Goal: Information Seeking & Learning: Find contact information

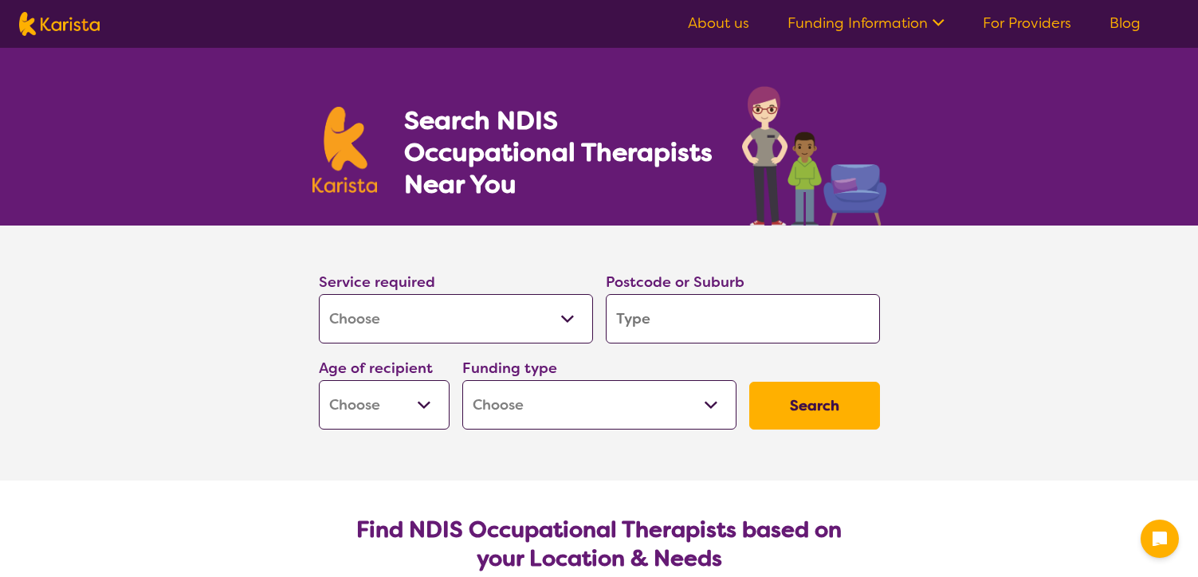
select select "[MEDICAL_DATA]"
click at [659, 329] on input "search" at bounding box center [743, 318] width 274 height 49
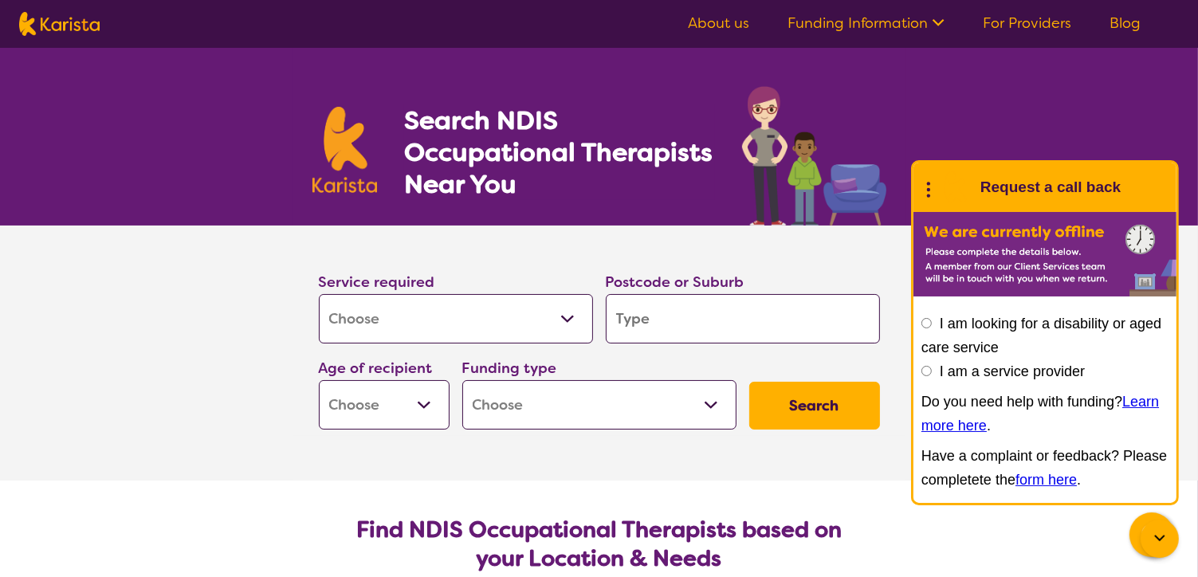
type input "3"
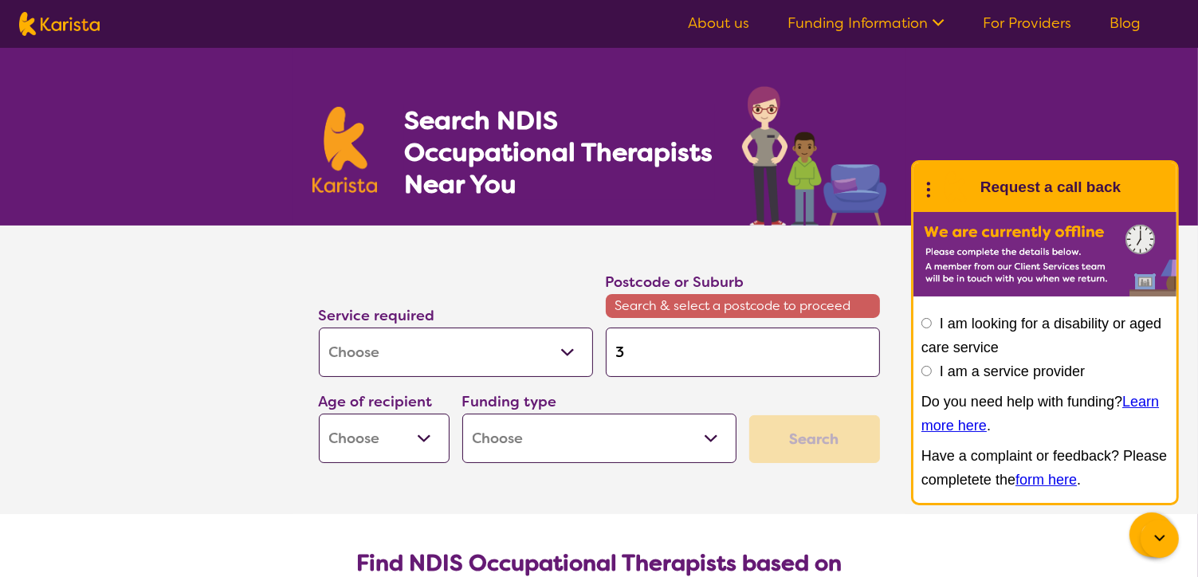
type input "33"
type input "335"
type input "3356"
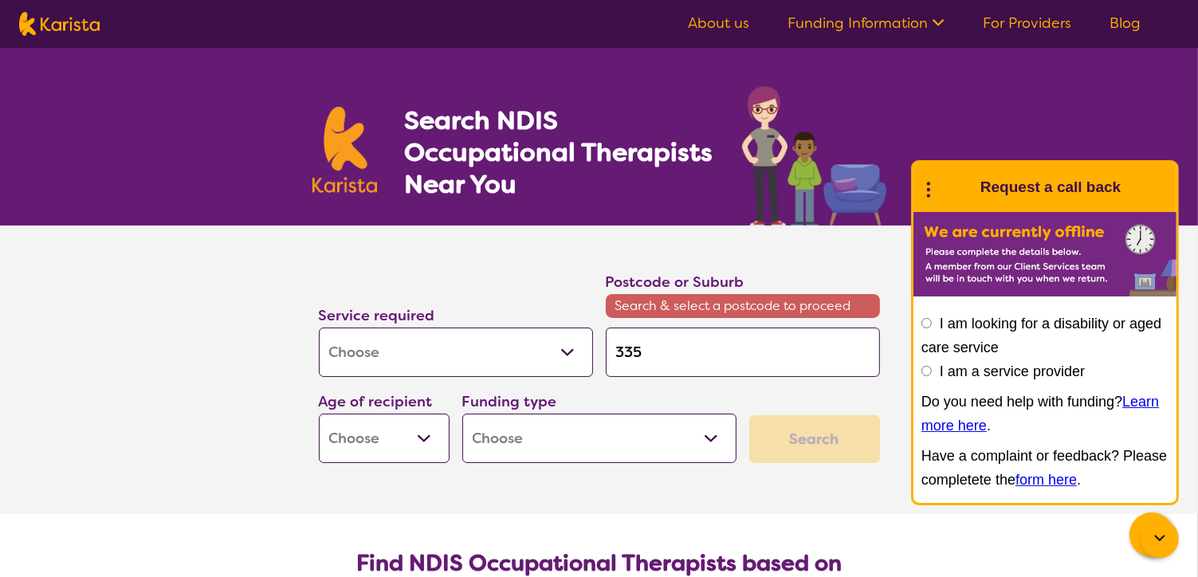
type input "3356"
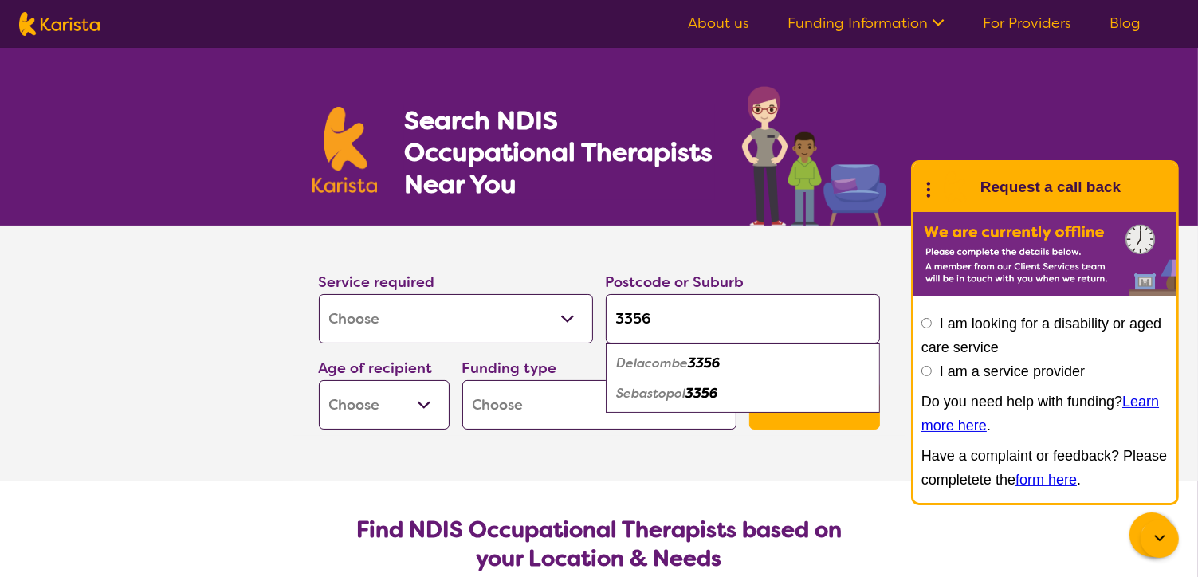
type input "3356"
click at [651, 388] on em "Sebastopol" at bounding box center [651, 393] width 69 height 17
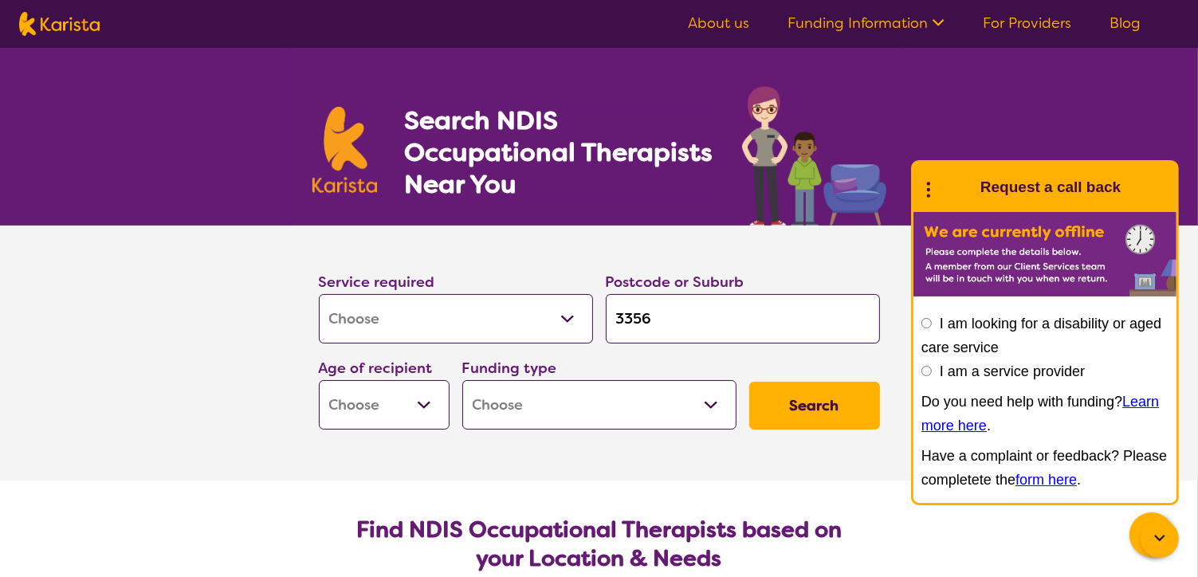
click at [443, 408] on select "Early Childhood - 0 to 9 Child - 10 to 11 Adolescent - 12 to 17 Adult - 18 to 6…" at bounding box center [384, 404] width 131 height 49
select select "EC"
click at [319, 380] on select "Early Childhood - 0 to 9 Child - 10 to 11 Adolescent - 12 to 17 Adult - 18 to 6…" at bounding box center [384, 404] width 131 height 49
select select "EC"
click at [667, 393] on select "Home Care Package (HCP) National Disability Insurance Scheme (NDIS) I don't know" at bounding box center [599, 404] width 274 height 49
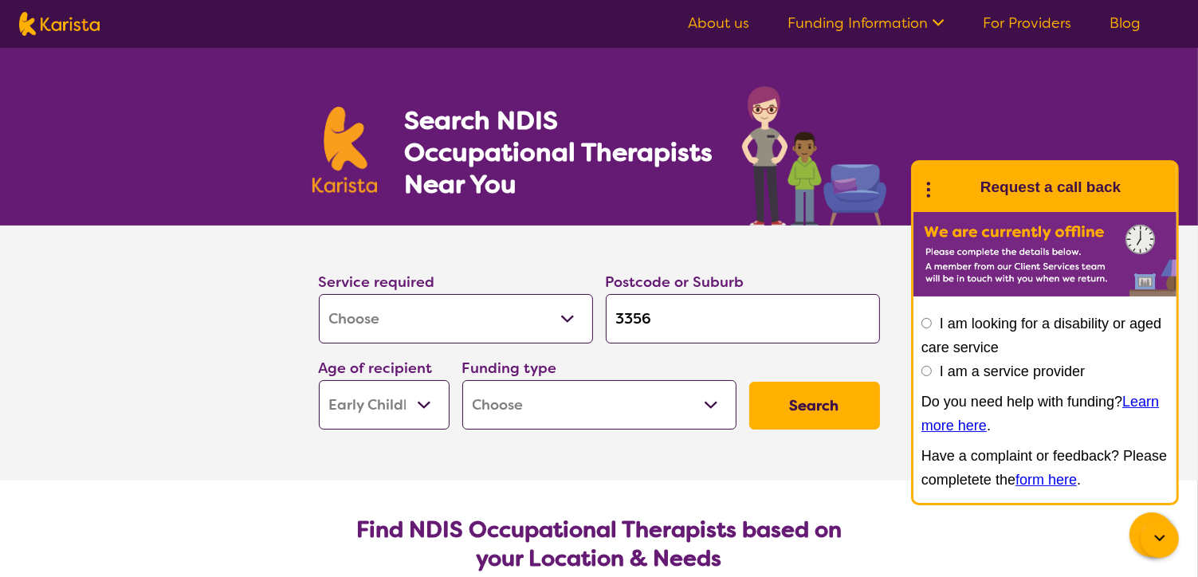
select select "NDIS"
click at [462, 380] on select "Home Care Package (HCP) National Disability Insurance Scheme (NDIS) I don't know" at bounding box center [599, 404] width 274 height 49
select select "NDIS"
click at [829, 397] on button "Search" at bounding box center [815, 406] width 131 height 48
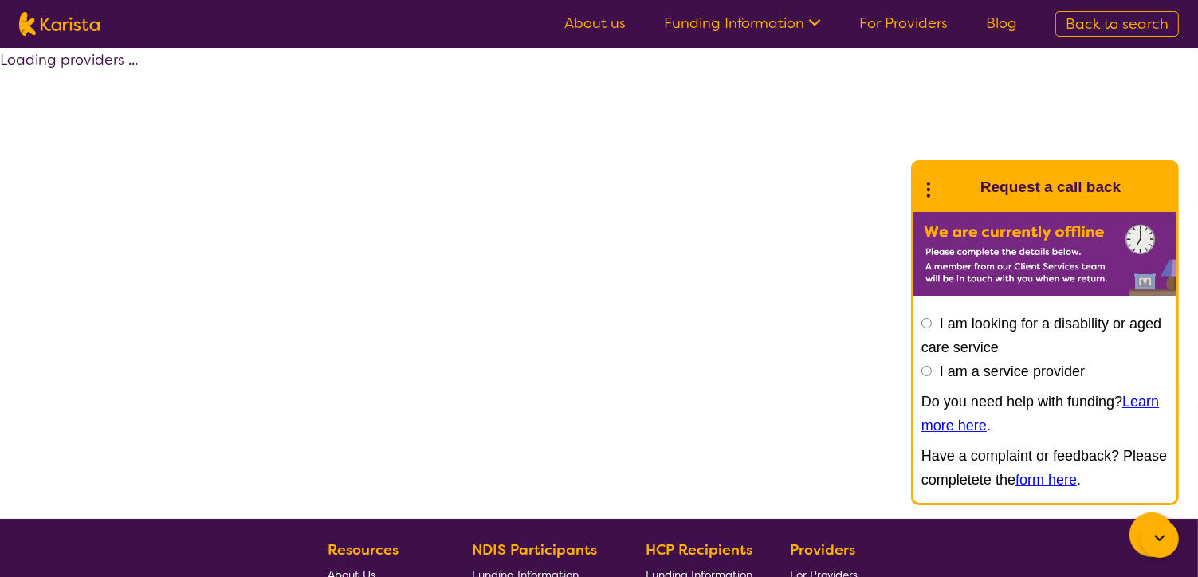
select select "by_score"
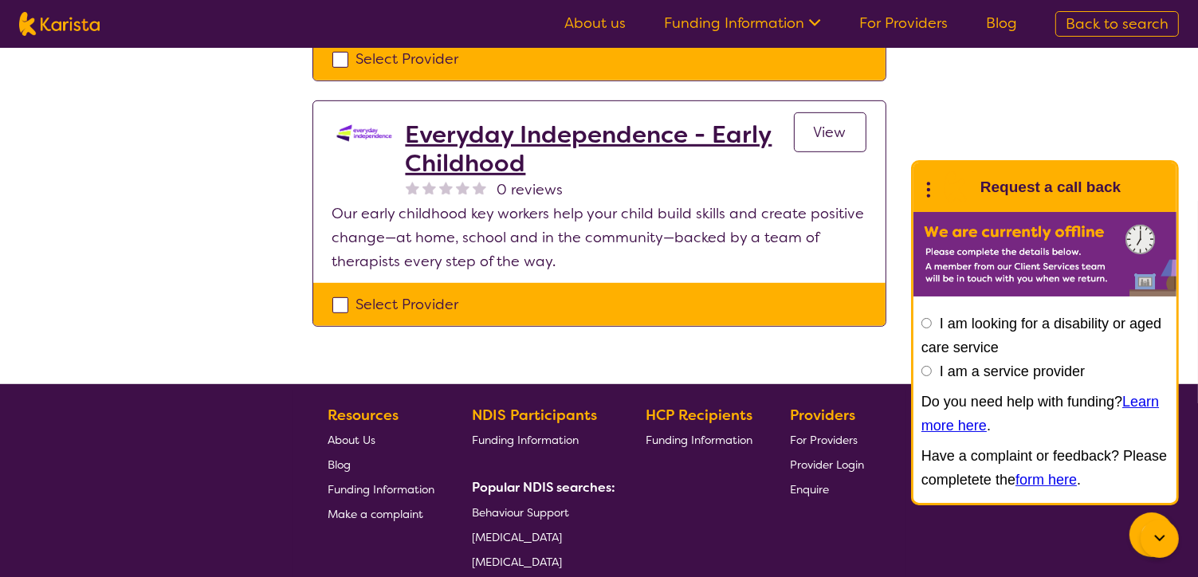
scroll to position [761, 0]
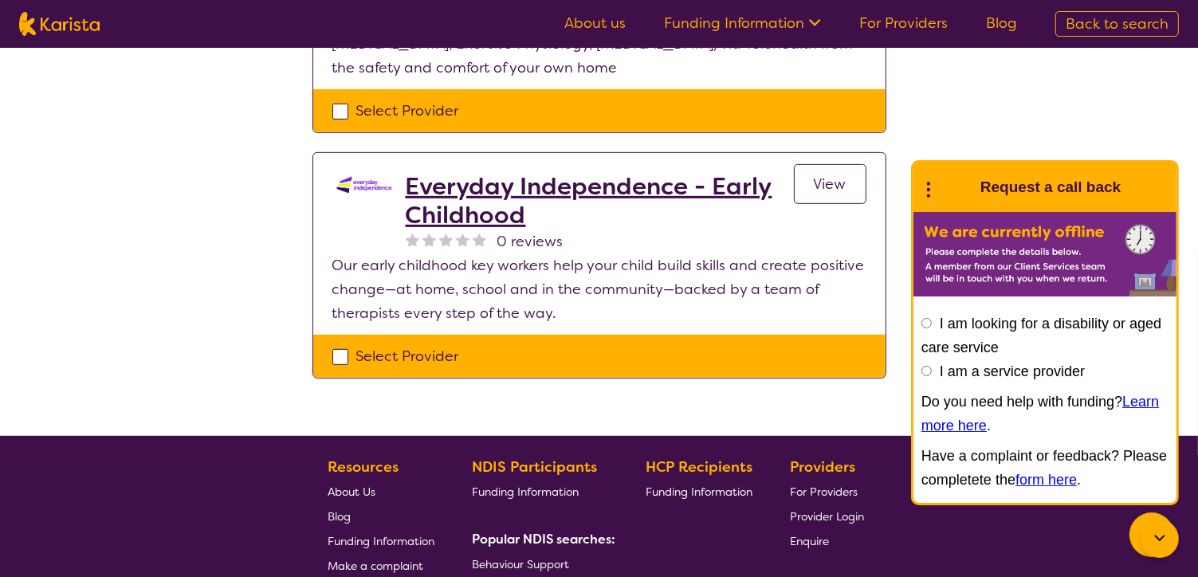
click at [672, 172] on h2 "Everyday Independence - Early Childhood" at bounding box center [600, 200] width 388 height 57
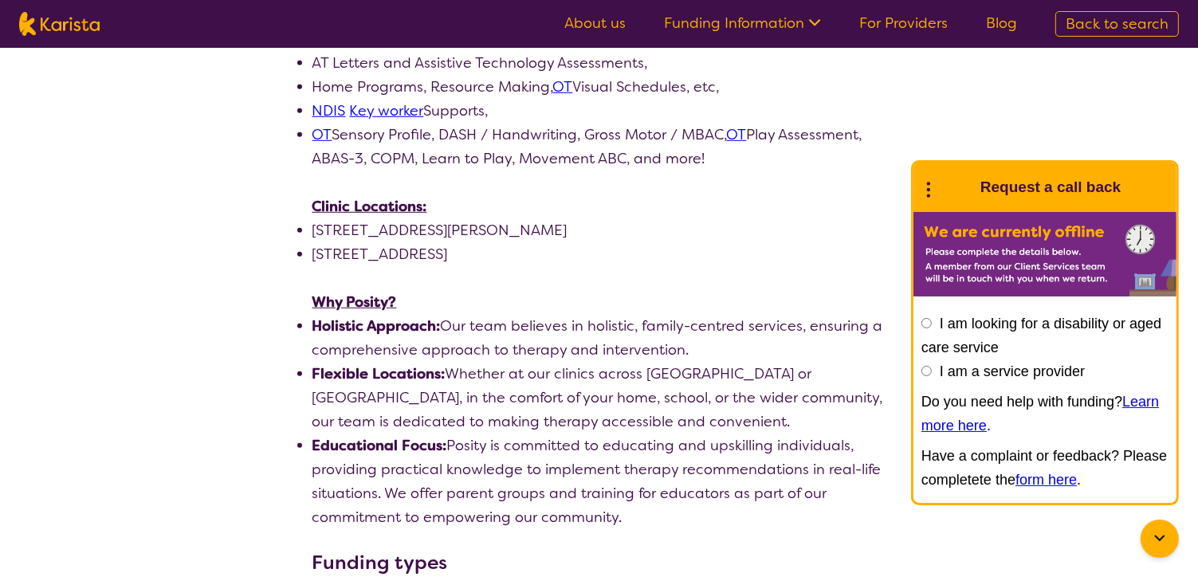
scroll to position [1074, 0]
